Goal: Check status

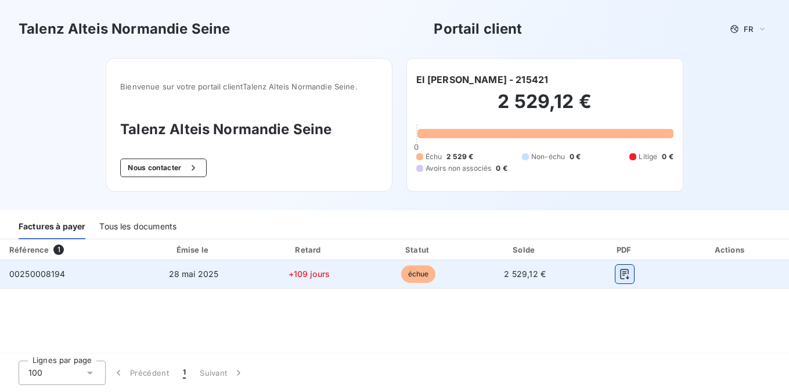
click at [628, 272] on icon "button" at bounding box center [625, 274] width 9 height 10
